Goal: Task Accomplishment & Management: Manage account settings

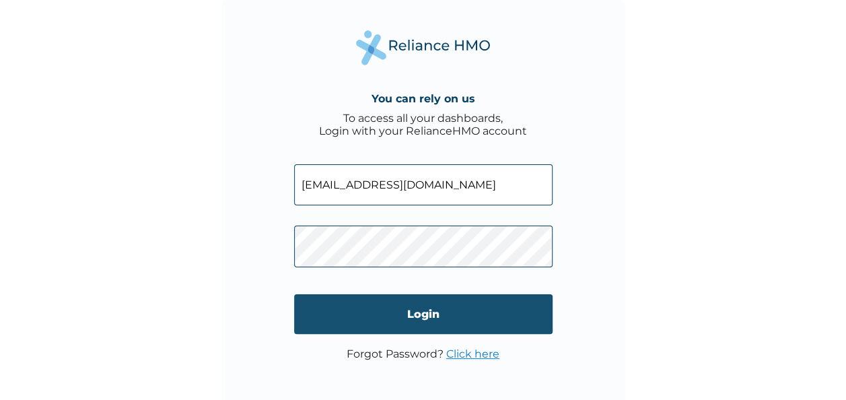
click at [417, 301] on input "Login" at bounding box center [423, 314] width 258 height 40
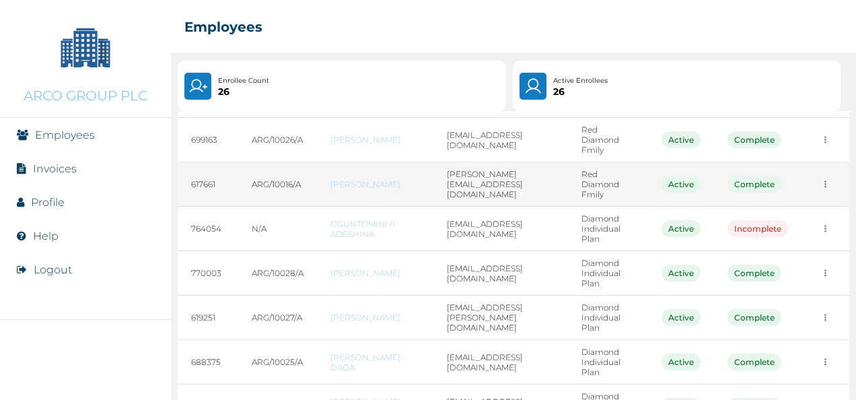
scroll to position [295, 0]
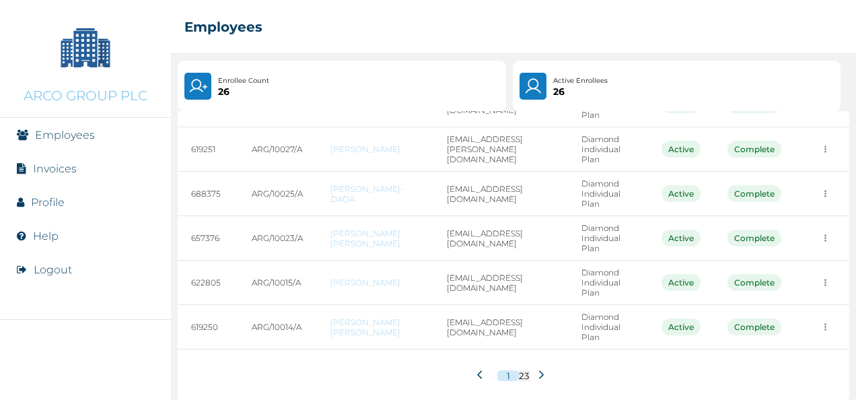
click at [536, 369] on icon at bounding box center [541, 374] width 10 height 10
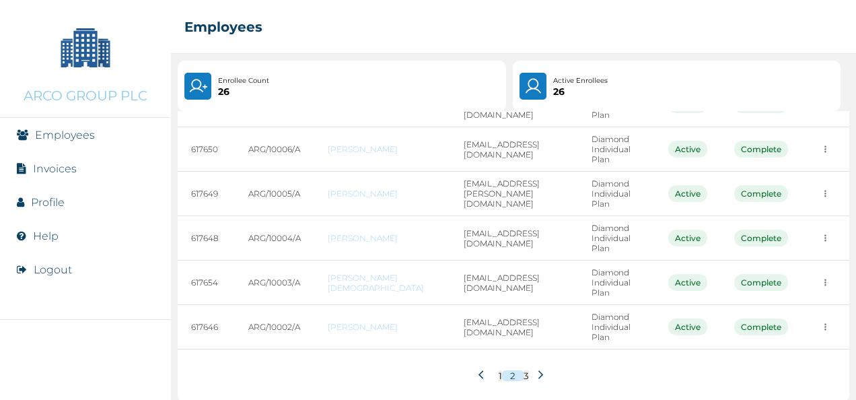
click at [536, 369] on icon at bounding box center [541, 374] width 10 height 10
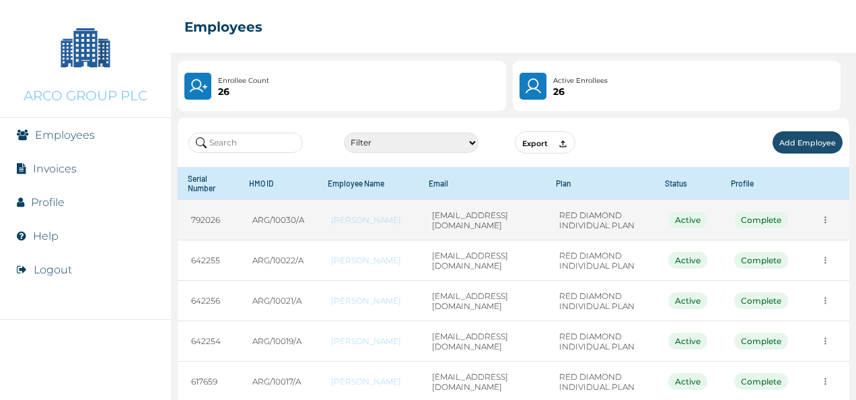
scroll to position [180, 0]
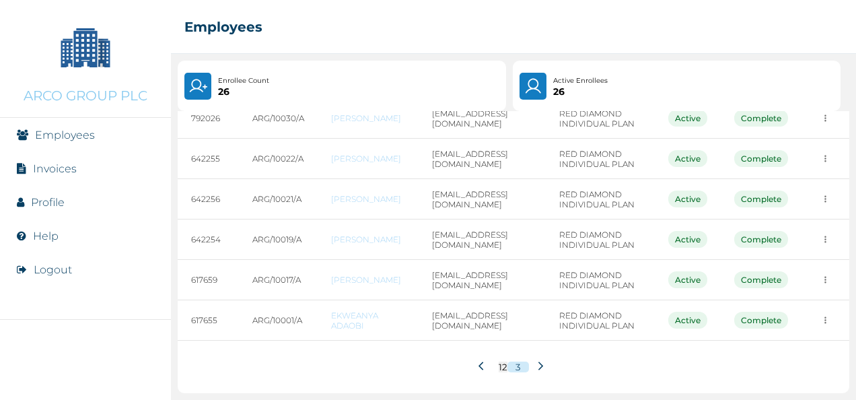
click at [102, 233] on li "Help" at bounding box center [85, 236] width 171 height 34
click at [47, 234] on link "Help" at bounding box center [46, 235] width 26 height 13
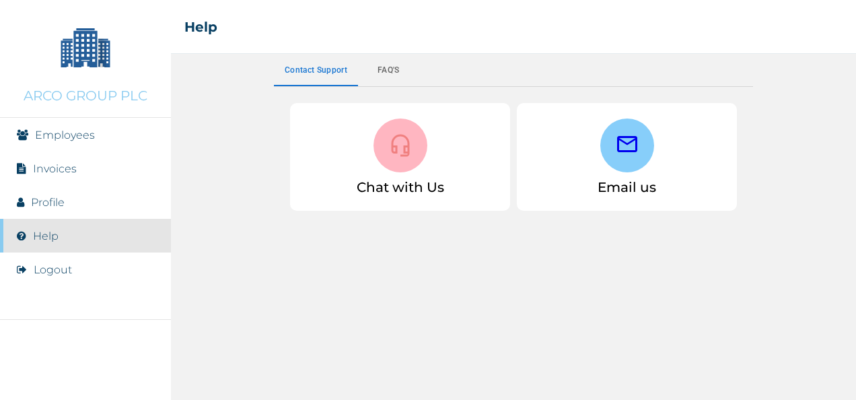
click at [102, 201] on li "Profile" at bounding box center [85, 202] width 171 height 34
click at [45, 202] on link "Profile" at bounding box center [48, 202] width 34 height 13
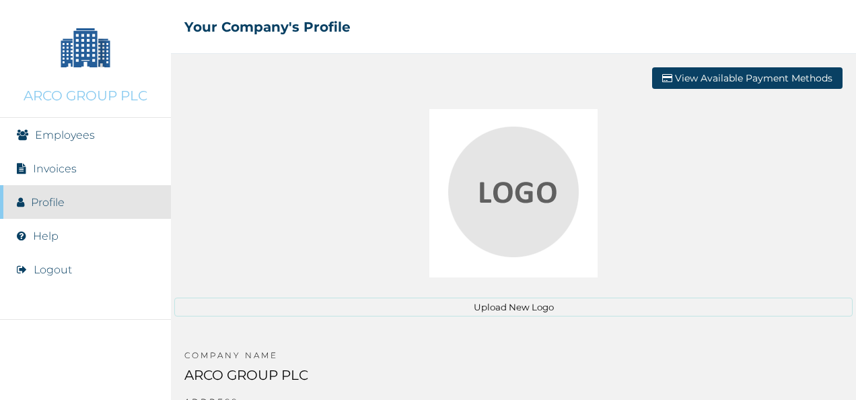
scroll to position [98, 0]
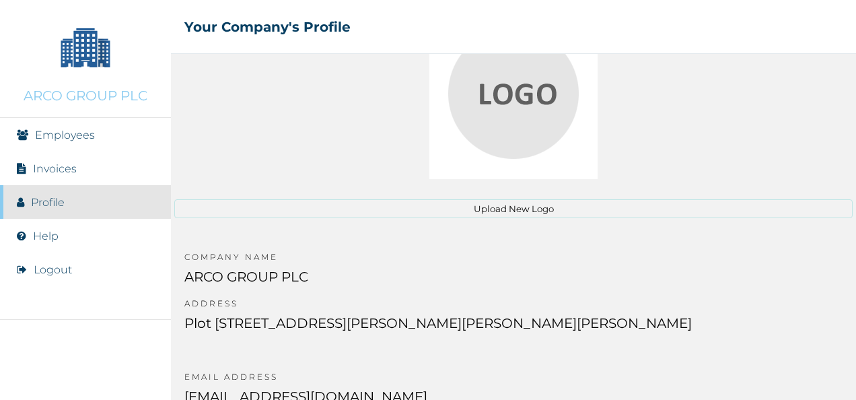
click at [427, 388] on p "hr@arcogroup.com" at bounding box center [305, 403] width 243 height 30
click at [778, 147] on div at bounding box center [513, 95] width 678 height 168
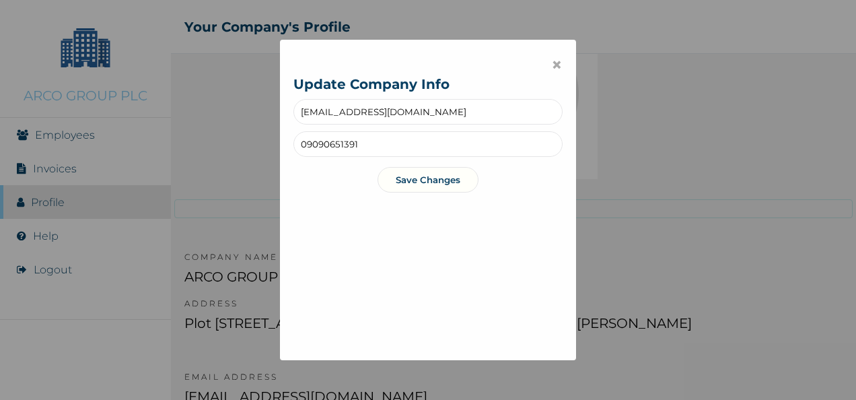
click at [296, 114] on input "hr@arcogroup.com" at bounding box center [427, 112] width 269 height 26
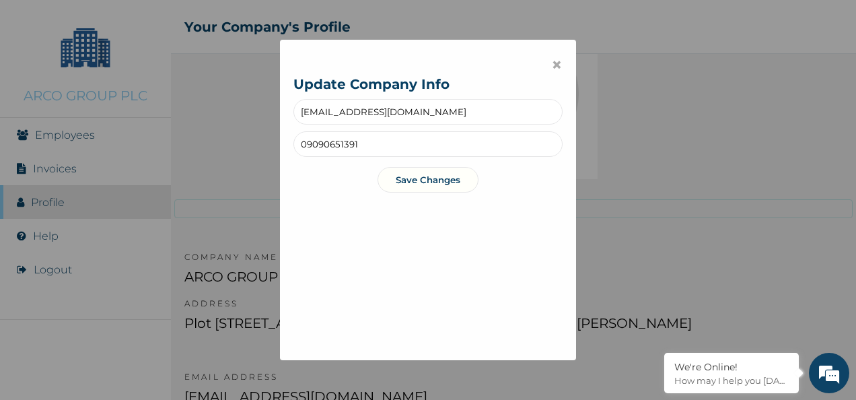
click at [396, 109] on input "whr@arcogroup.com" at bounding box center [427, 112] width 269 height 26
type input "\"
paste input "[EMAIL_ADDRESS][DOMAIN_NAME]"
type input "[EMAIL_ADDRESS][DOMAIN_NAME]"
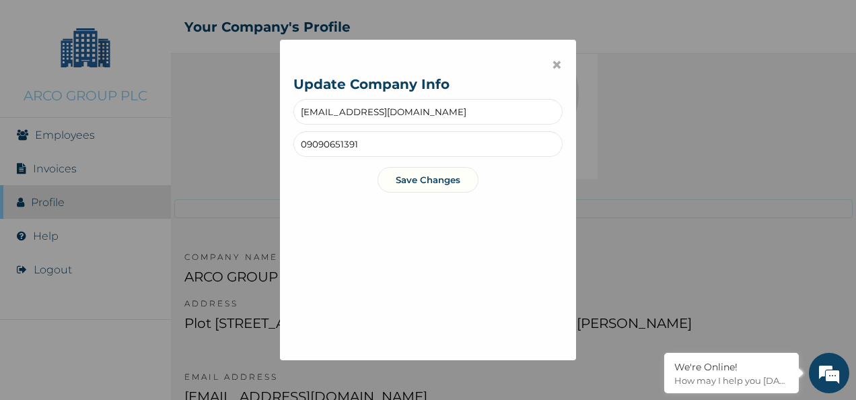
click at [420, 177] on button "Save Changes" at bounding box center [427, 180] width 101 height 26
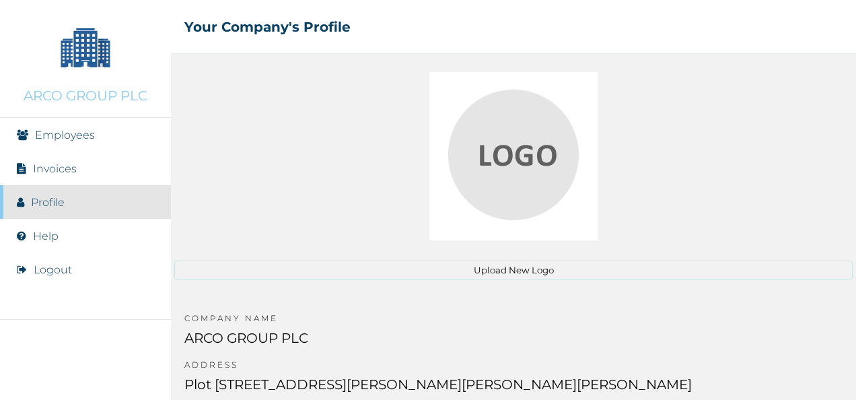
scroll to position [34, 0]
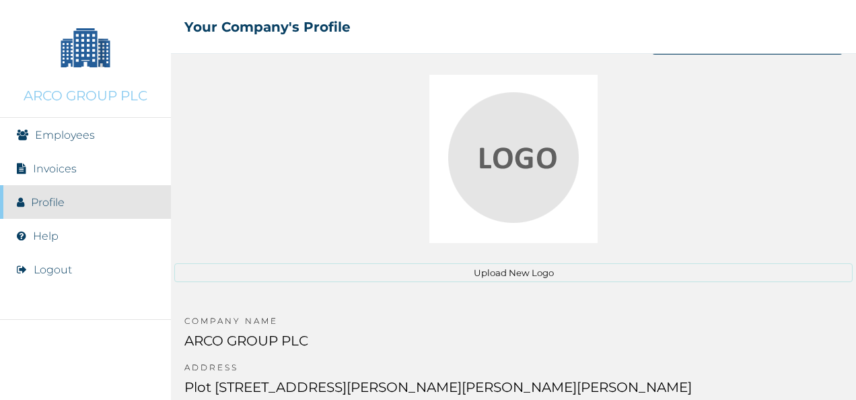
click at [515, 272] on button "Upload New Logo" at bounding box center [513, 272] width 678 height 19
click at [44, 175] on li "Invoices" at bounding box center [85, 168] width 171 height 34
click at [50, 163] on link "Invoices" at bounding box center [55, 168] width 44 height 13
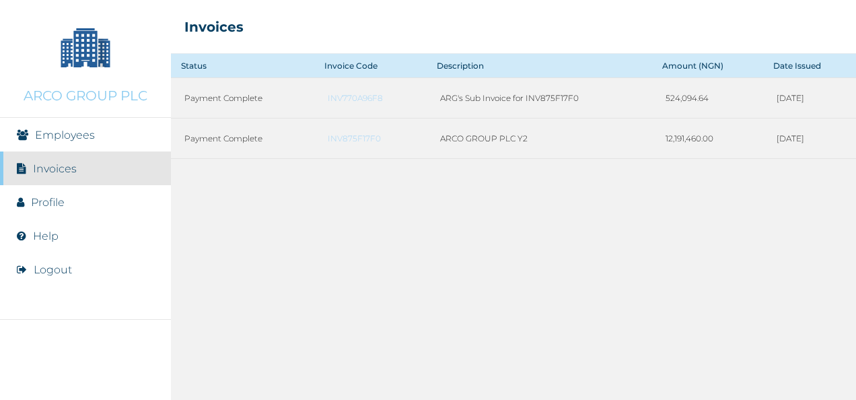
click at [77, 139] on link "Employees" at bounding box center [65, 135] width 60 height 13
